Goal: Information Seeking & Learning: Learn about a topic

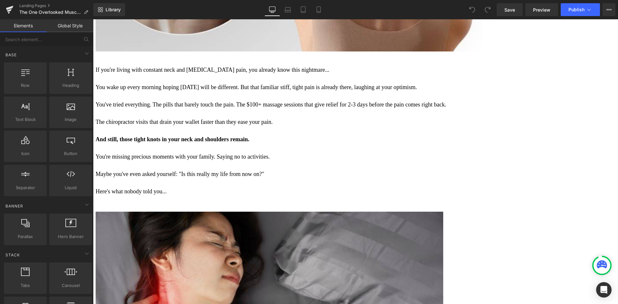
scroll to position [611, 0]
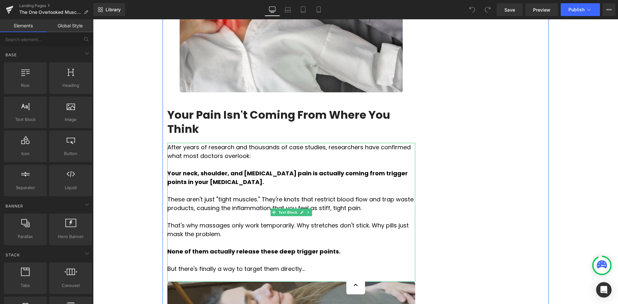
click at [227, 143] on p "After years of research and thousands of case studies, researchers have confirm…" at bounding box center [291, 151] width 248 height 17
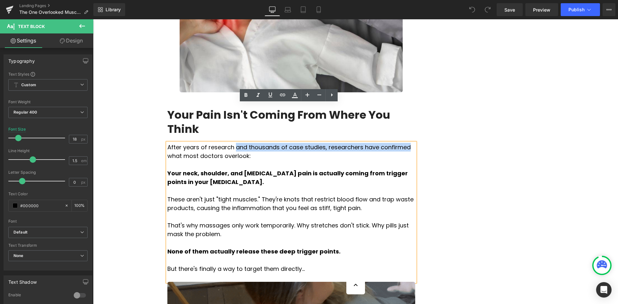
drag, startPoint x: 224, startPoint y: 108, endPoint x: 377, endPoint y: 109, distance: 153.1
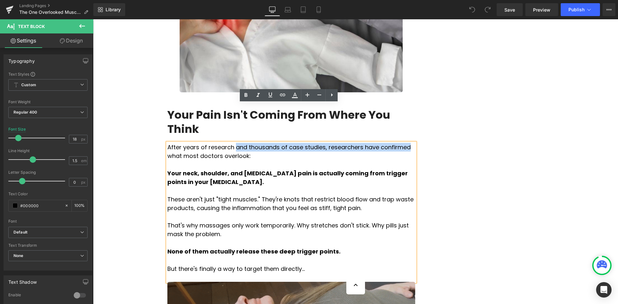
click at [377, 143] on p "After years of research and thousands of case studies, researchers have confirm…" at bounding box center [291, 151] width 248 height 17
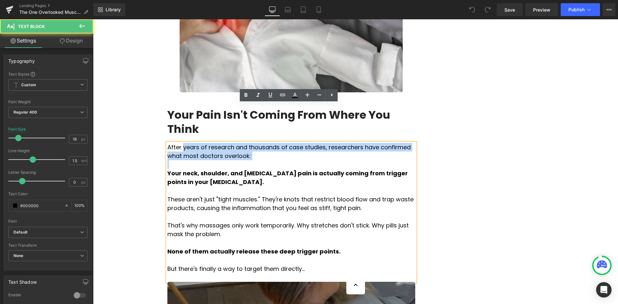
drag, startPoint x: 211, startPoint y: 123, endPoint x: 180, endPoint y: 113, distance: 32.5
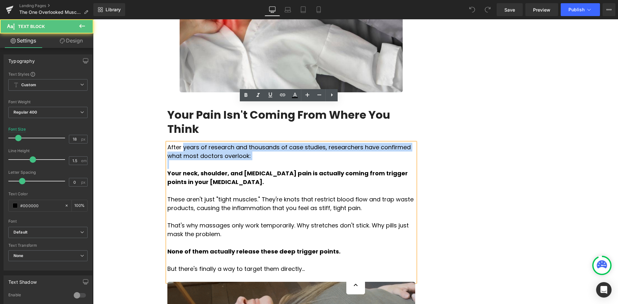
click at [180, 143] on div "After years of research and thousands of case studies, researchers have confirm…" at bounding box center [291, 212] width 248 height 139
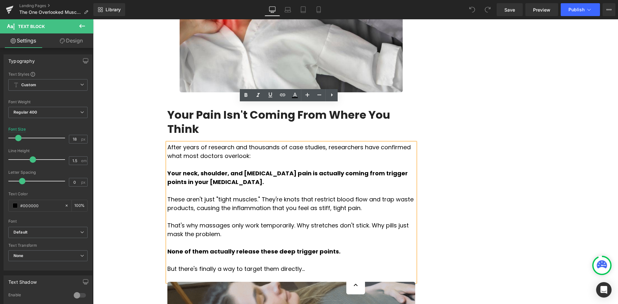
click at [313, 169] on p "Your neck, shoulder, and [MEDICAL_DATA] pain is actually coming from trigger po…" at bounding box center [291, 177] width 248 height 17
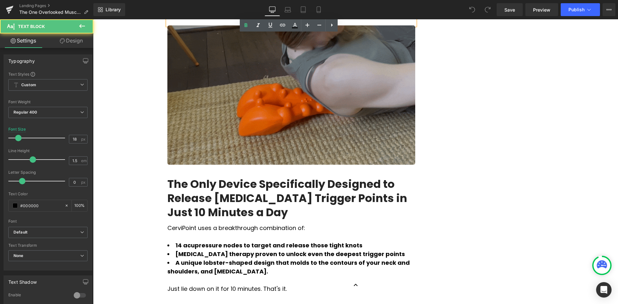
scroll to position [901, 0]
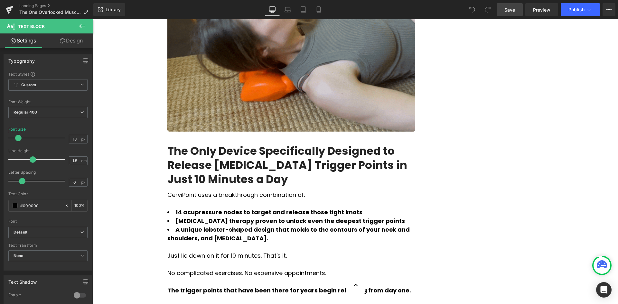
click at [503, 12] on link "Save" at bounding box center [509, 9] width 26 height 13
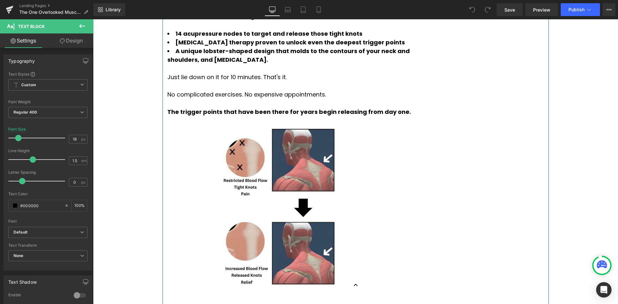
scroll to position [997, 0]
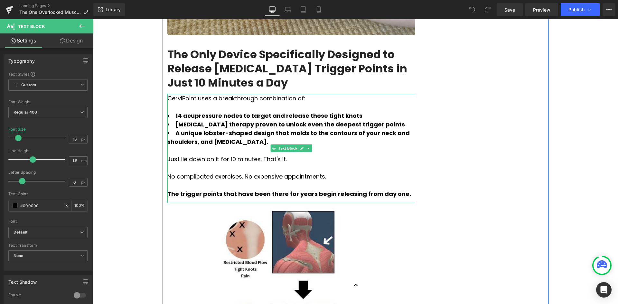
click at [285, 112] on strong "14 acupressure nodes to target and release those tight knots" at bounding box center [268, 116] width 187 height 8
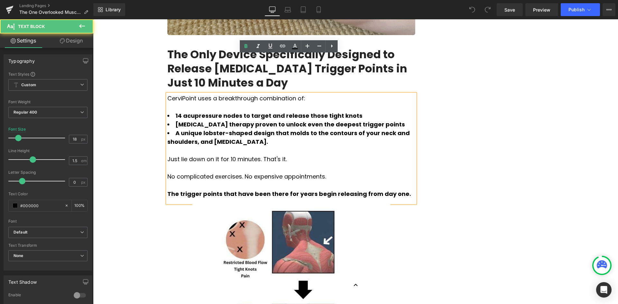
click at [283, 111] on li "14 acupressure nodes to target and release those tight knots" at bounding box center [291, 115] width 248 height 9
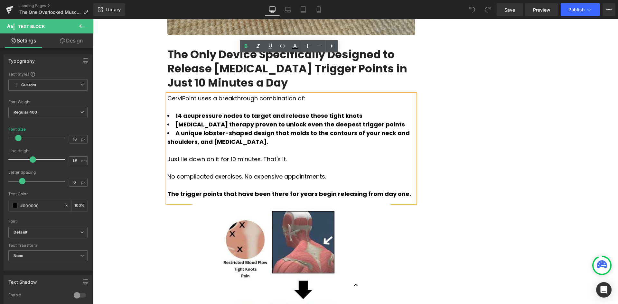
click at [306, 155] on div "Just lie down on it for 10 minutes. That's it." at bounding box center [291, 159] width 248 height 9
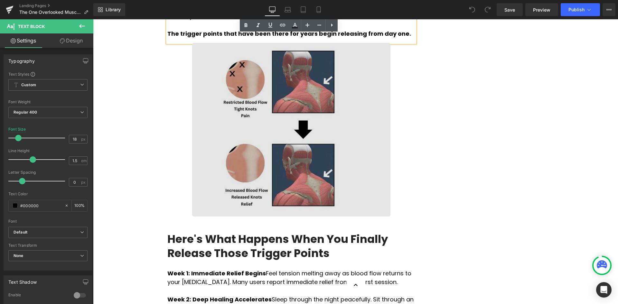
scroll to position [1158, 0]
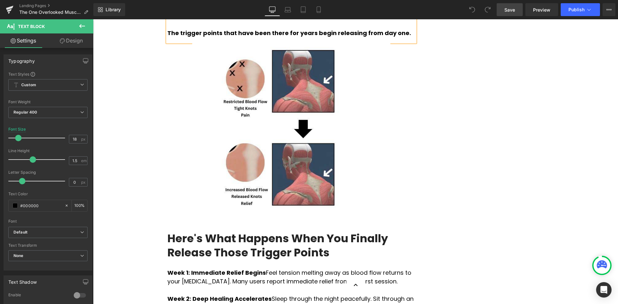
click at [509, 13] on span "Save" at bounding box center [509, 9] width 11 height 7
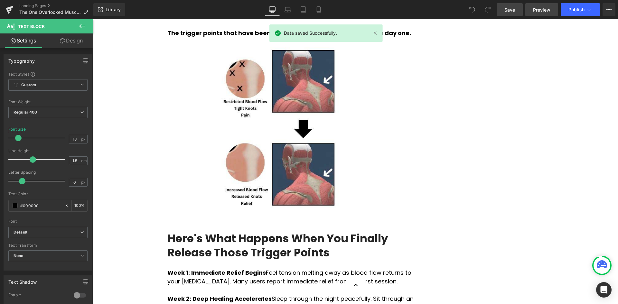
click at [539, 12] on span "Preview" at bounding box center [541, 9] width 17 height 7
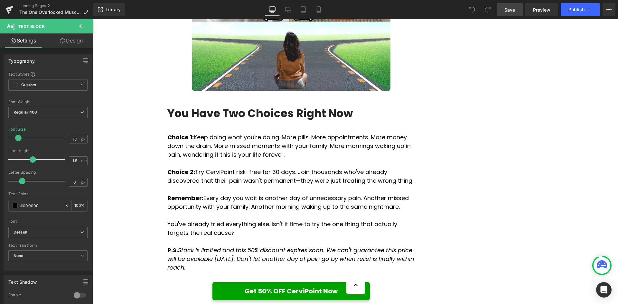
scroll to position [2541, 0]
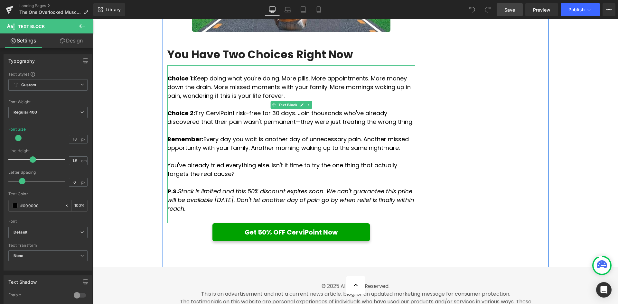
click at [176, 187] on icon "Stock is limited and this 50% discount expires soon. We can't guarantee this pr…" at bounding box center [290, 199] width 247 height 25
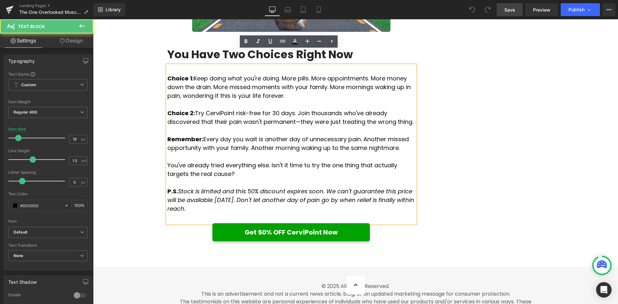
click at [176, 187] on icon "Stock is limited and this 50% discount expires soon. We can't guarantee this pr…" at bounding box center [290, 199] width 247 height 25
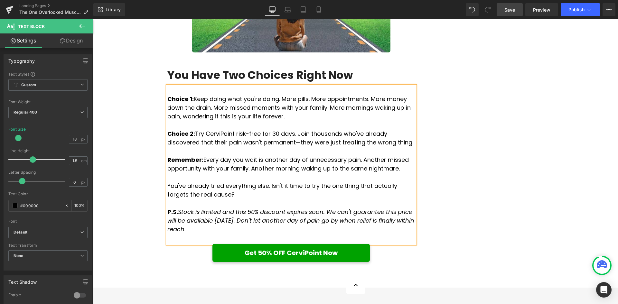
scroll to position [2509, 0]
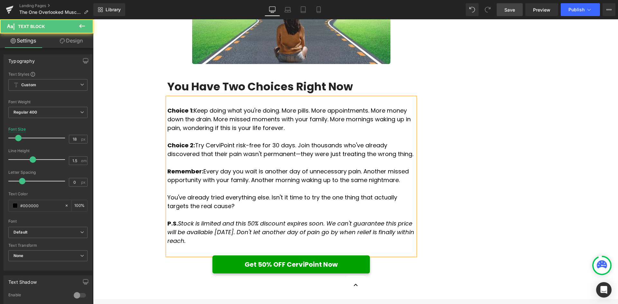
drag, startPoint x: 176, startPoint y: 143, endPoint x: 165, endPoint y: 145, distance: 11.1
click at [167, 219] on strong "P.S." at bounding box center [172, 223] width 11 height 8
click at [261, 193] on p "You've already tried everything else. Isn't it time to try the one thing that a…" at bounding box center [291, 201] width 248 height 17
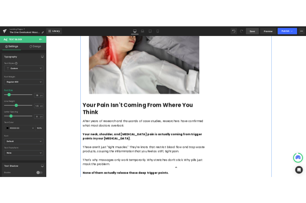
scroll to position [612, 0]
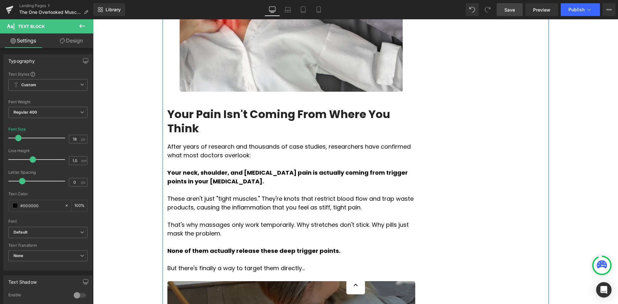
click at [215, 142] on p "After years of research and thousands of case studies, researchers have confirm…" at bounding box center [291, 150] width 248 height 17
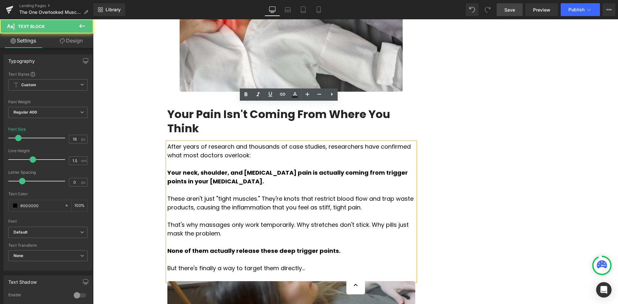
click at [211, 142] on p "After years of research and thousands of case studies, researchers have confirm…" at bounding box center [291, 150] width 248 height 17
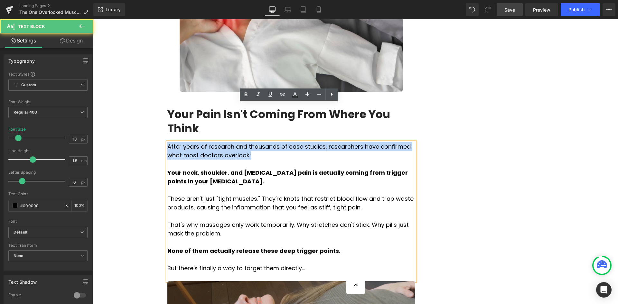
drag, startPoint x: 215, startPoint y: 115, endPoint x: 134, endPoint y: 102, distance: 81.8
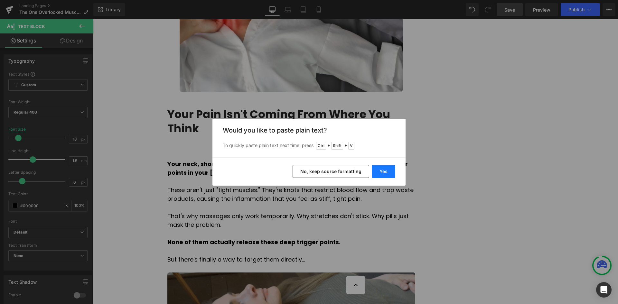
click at [387, 166] on button "Yes" at bounding box center [383, 171] width 23 height 13
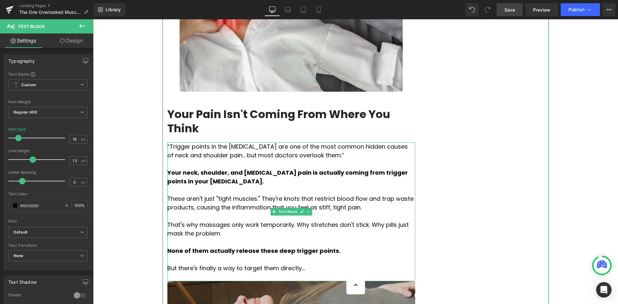
click at [167, 142] on p "“Trigger points in the [MEDICAL_DATA] are one of the most common hidden causes …" at bounding box center [291, 150] width 248 height 17
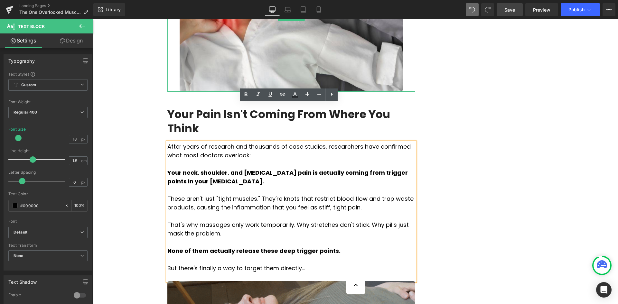
click at [518, 14] on link "Save" at bounding box center [509, 9] width 26 height 13
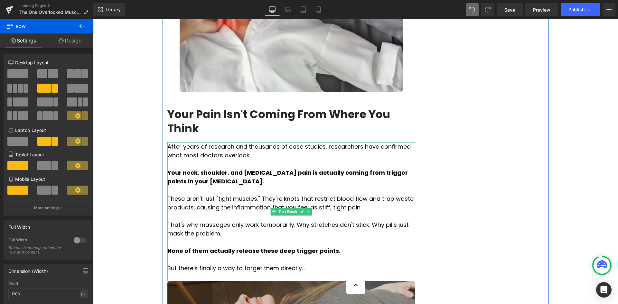
click at [216, 142] on p "After years of research and thousands of case studies, researchers have confirm…" at bounding box center [291, 150] width 248 height 17
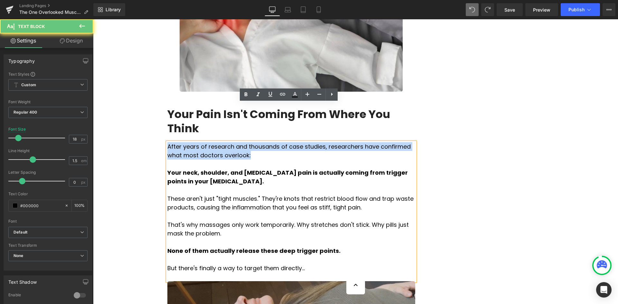
drag, startPoint x: 212, startPoint y: 114, endPoint x: 165, endPoint y: 111, distance: 47.4
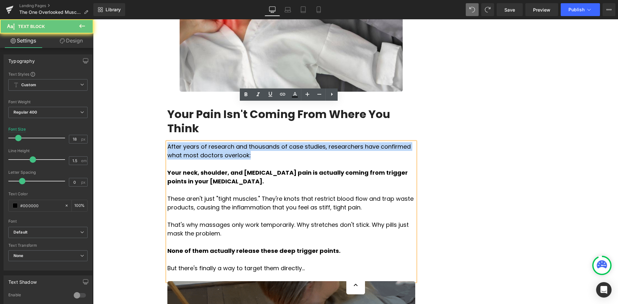
click at [167, 142] on p "After years of research and thousands of case studies, researchers have confirm…" at bounding box center [291, 150] width 248 height 17
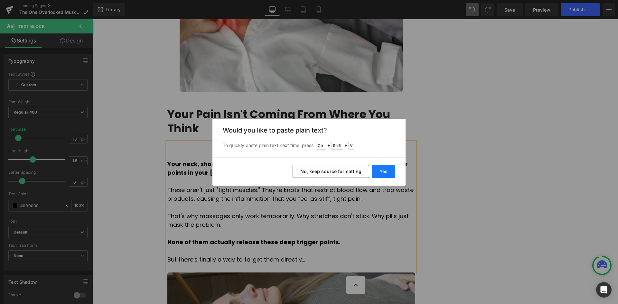
click at [378, 175] on button "Yes" at bounding box center [383, 171] width 23 height 13
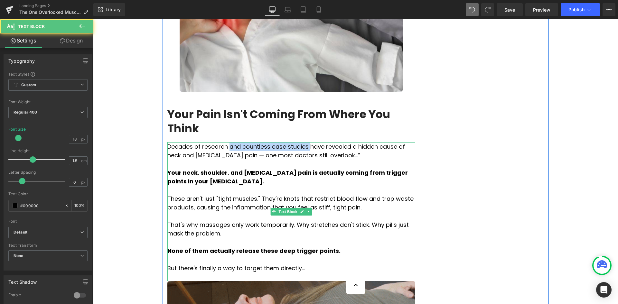
drag, startPoint x: 223, startPoint y: 109, endPoint x: 291, endPoint y: 106, distance: 68.3
click at [291, 142] on p "Decades of research and countless case studies have revealed a hidden cause of …" at bounding box center [291, 150] width 248 height 17
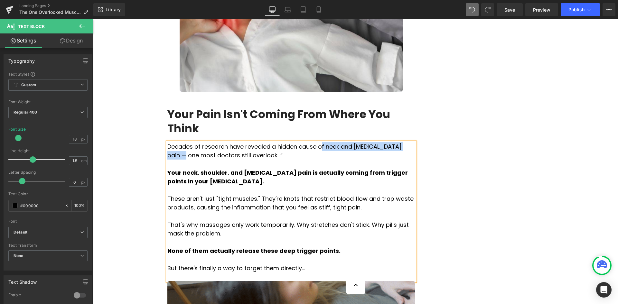
drag, startPoint x: 301, startPoint y: 108, endPoint x: 390, endPoint y: 106, distance: 88.5
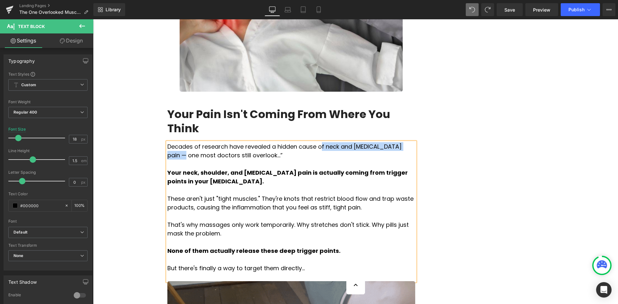
click at [390, 142] on p "Decades of research have revealed a hidden cause of neck and [MEDICAL_DATA] pai…" at bounding box center [291, 150] width 248 height 17
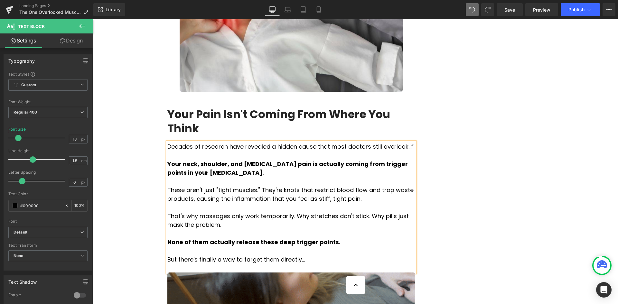
click at [393, 142] on p "Decades of research have revealed a hidden cause that most doctors still overlo…" at bounding box center [291, 146] width 248 height 9
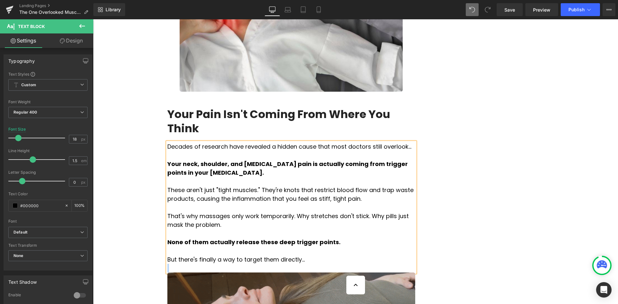
drag, startPoint x: 292, startPoint y: 218, endPoint x: 164, endPoint y: 110, distance: 167.6
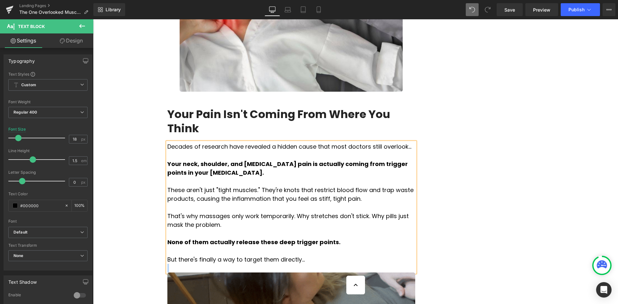
click at [167, 142] on div "Decades of research have revealed a hidden cause that most doctors still overlo…" at bounding box center [291, 207] width 248 height 130
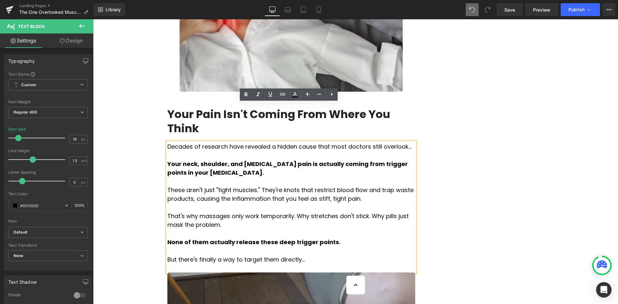
click at [187, 151] on p at bounding box center [291, 155] width 248 height 9
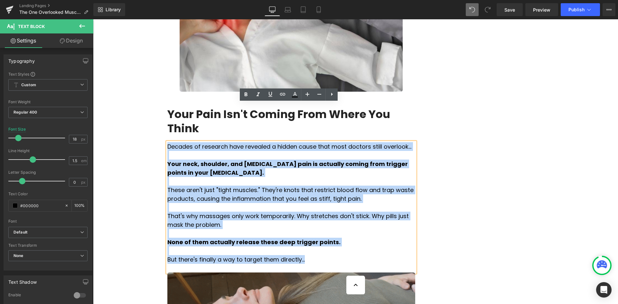
drag, startPoint x: 289, startPoint y: 223, endPoint x: 165, endPoint y: 109, distance: 168.7
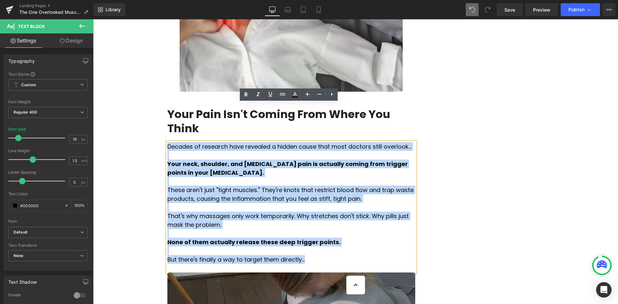
click at [167, 142] on div "Decades of research have revealed a hidden cause that most doctors still overlo…" at bounding box center [291, 207] width 248 height 130
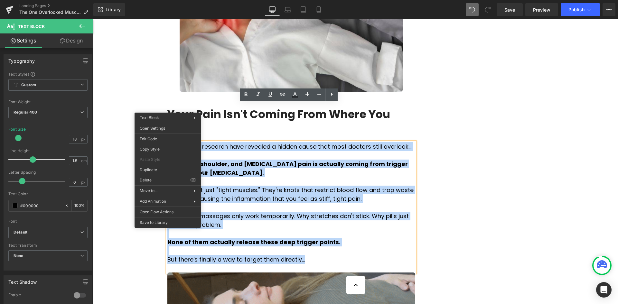
copy div "Decades of research have revealed a hidden cause that most doctors still overlo…"
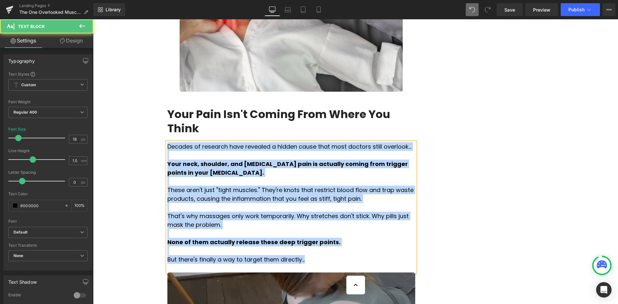
click at [281, 142] on p "Decades of research have revealed a hidden cause that most doctors still overlo…" at bounding box center [291, 146] width 248 height 9
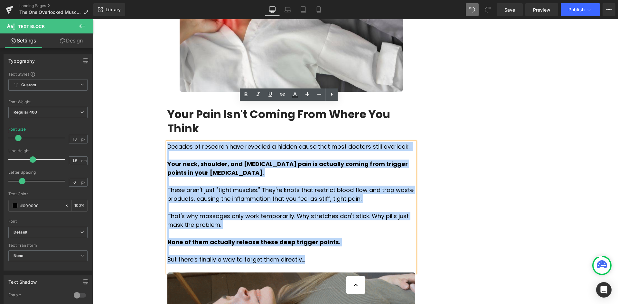
drag, startPoint x: 290, startPoint y: 224, endPoint x: 166, endPoint y: 107, distance: 170.2
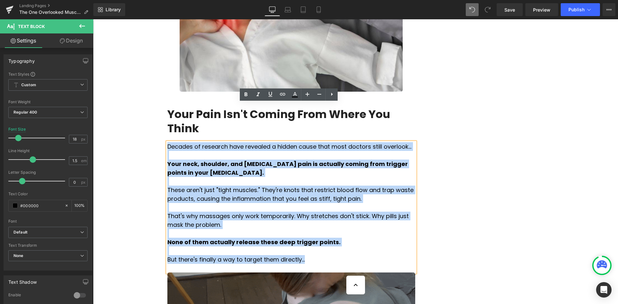
click at [167, 142] on div "Decades of research have revealed a hidden cause that most doctors still overlo…" at bounding box center [291, 207] width 248 height 130
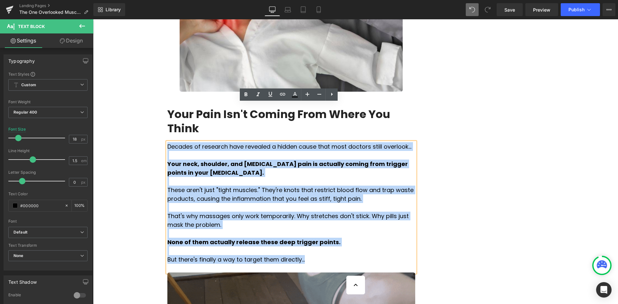
copy div "Decades of research have revealed a hidden cause that most doctors still overlo…"
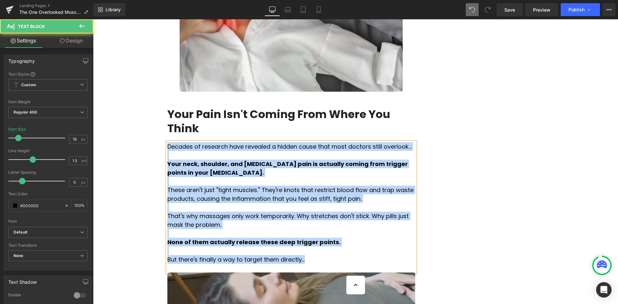
click at [268, 160] on p "Your neck, shoulder, and [MEDICAL_DATA] pain is actually coming from trigger po…" at bounding box center [291, 168] width 248 height 17
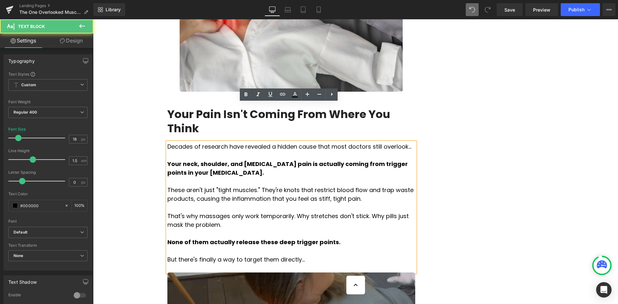
click at [353, 142] on p "Decades of research have revealed a hidden cause that most doctors still overlo…" at bounding box center [291, 146] width 248 height 9
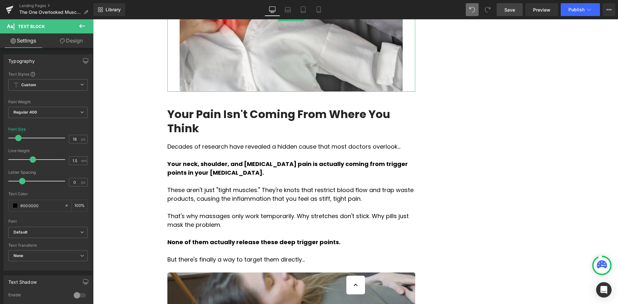
click at [520, 11] on link "Save" at bounding box center [509, 9] width 26 height 13
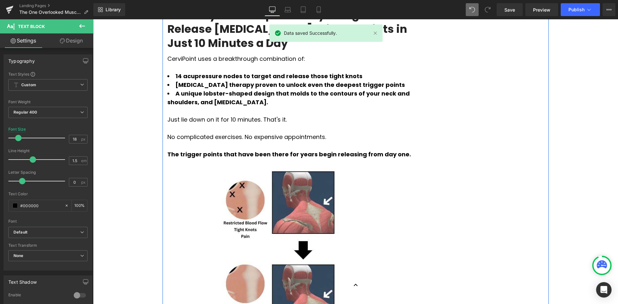
scroll to position [869, 0]
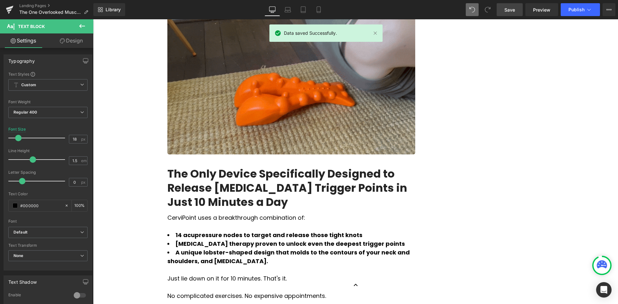
click at [506, 10] on span "Save" at bounding box center [509, 9] width 11 height 7
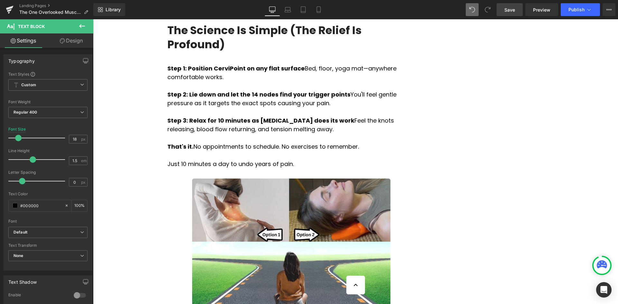
scroll to position [2317, 0]
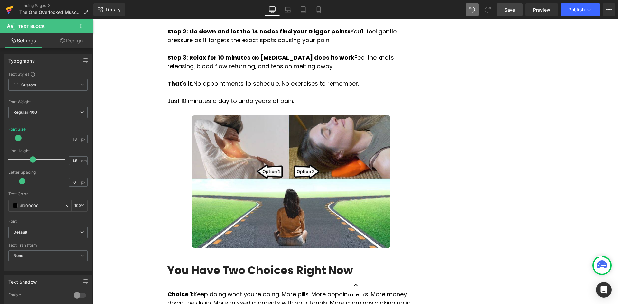
click at [9, 5] on icon at bounding box center [10, 10] width 8 height 16
